Goal: Communication & Community: Answer question/provide support

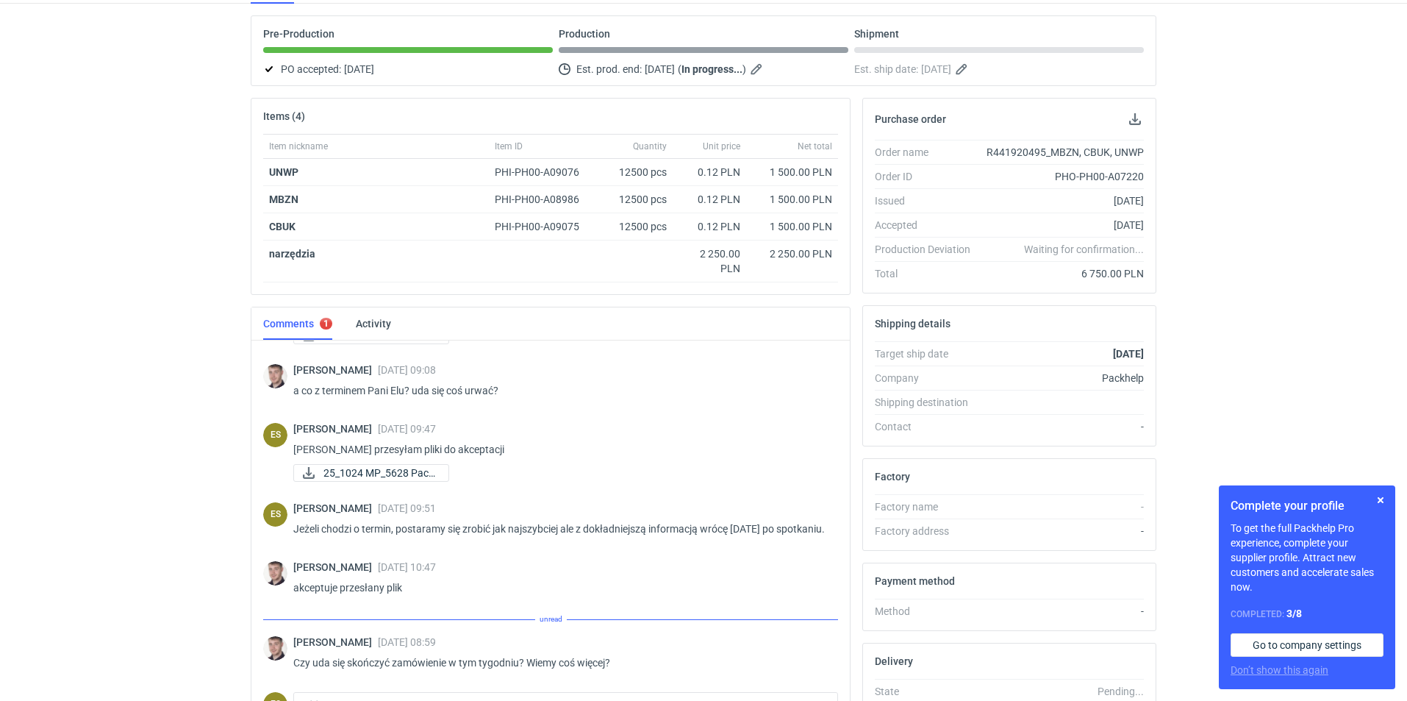
scroll to position [255, 0]
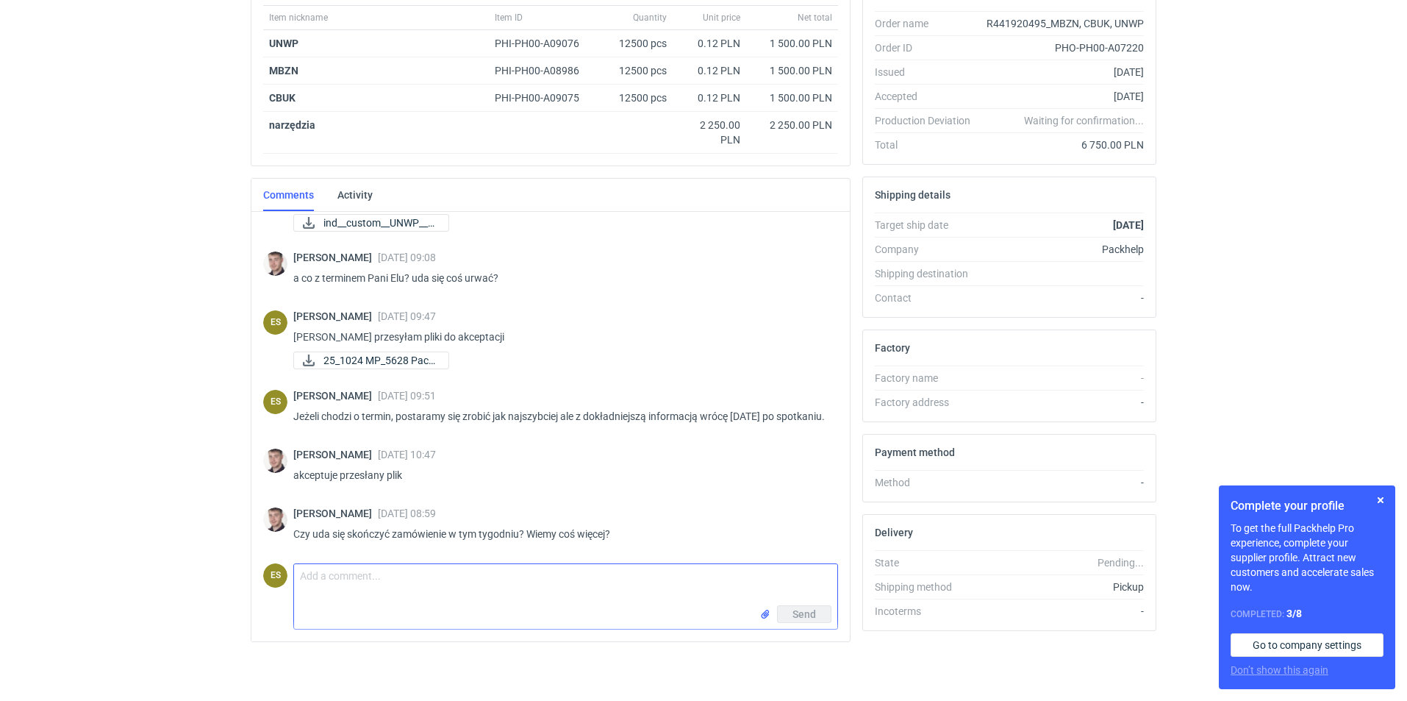
click at [362, 601] on textarea "Comment message" at bounding box center [565, 584] width 543 height 41
type textarea "Dzień dobry [PERSON_NAME]"
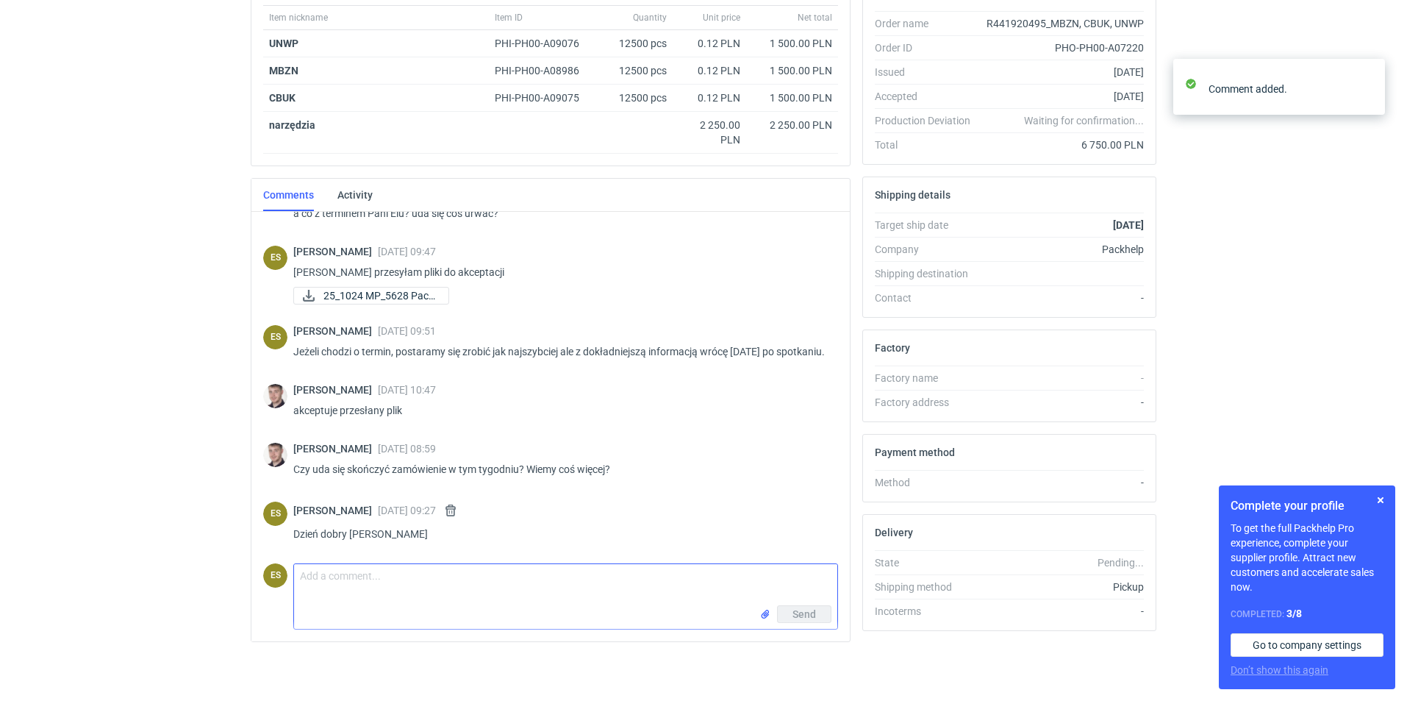
scroll to position [798, 0]
drag, startPoint x: 565, startPoint y: 593, endPoint x: 75, endPoint y: 600, distance: 489.7
click at [204, 446] on html "RFQs Specs Designs Items Orders Customers Tools Analytics 12 23 ES [PERSON_NAME…" at bounding box center [703, 95] width 1407 height 701
type textarea "M"
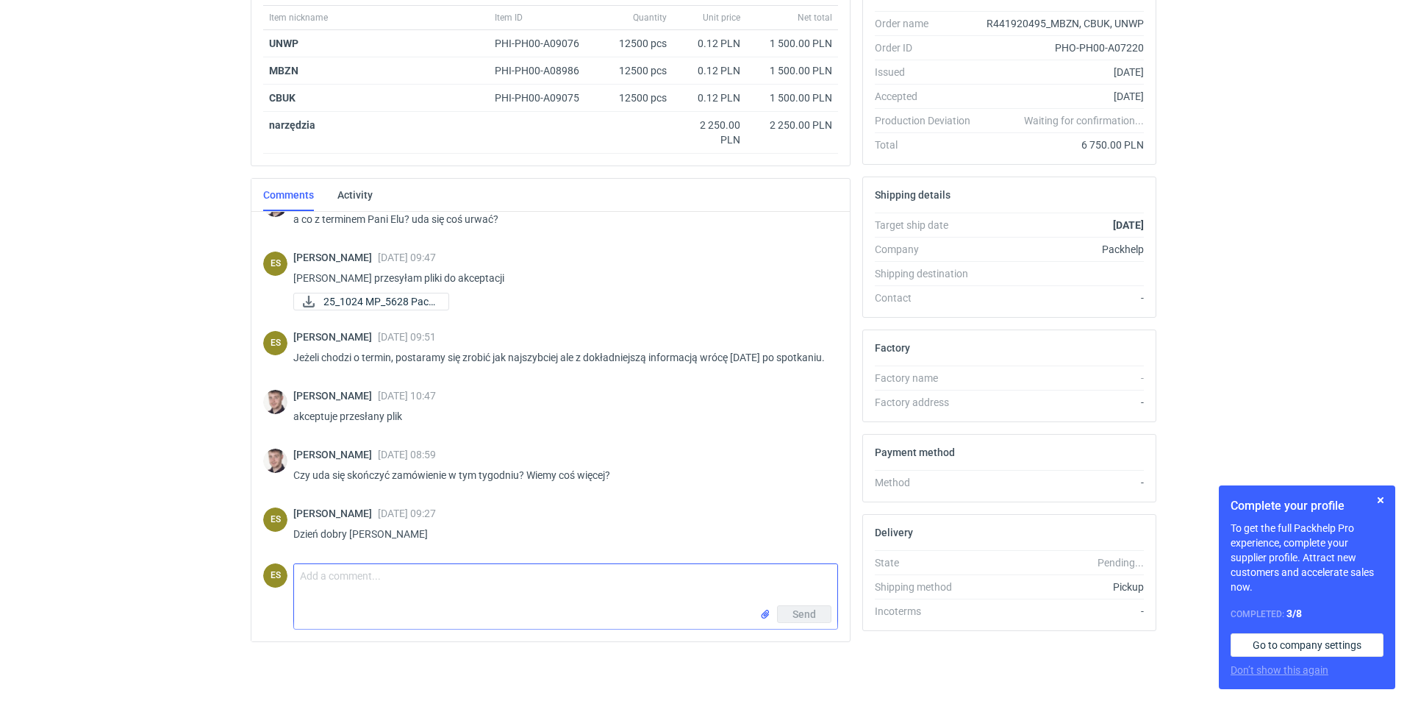
scroll to position [793, 0]
type textarea "N"
click at [521, 579] on textarea "Niestety ze względu na awarię maszyny najwcześniej zamówienie może być gotowe n…" at bounding box center [565, 584] width 543 height 41
click at [624, 582] on textarea "Niestety ze względu na awarię maszyny zamówienie może być gotowe na [DATE]" at bounding box center [565, 584] width 543 height 41
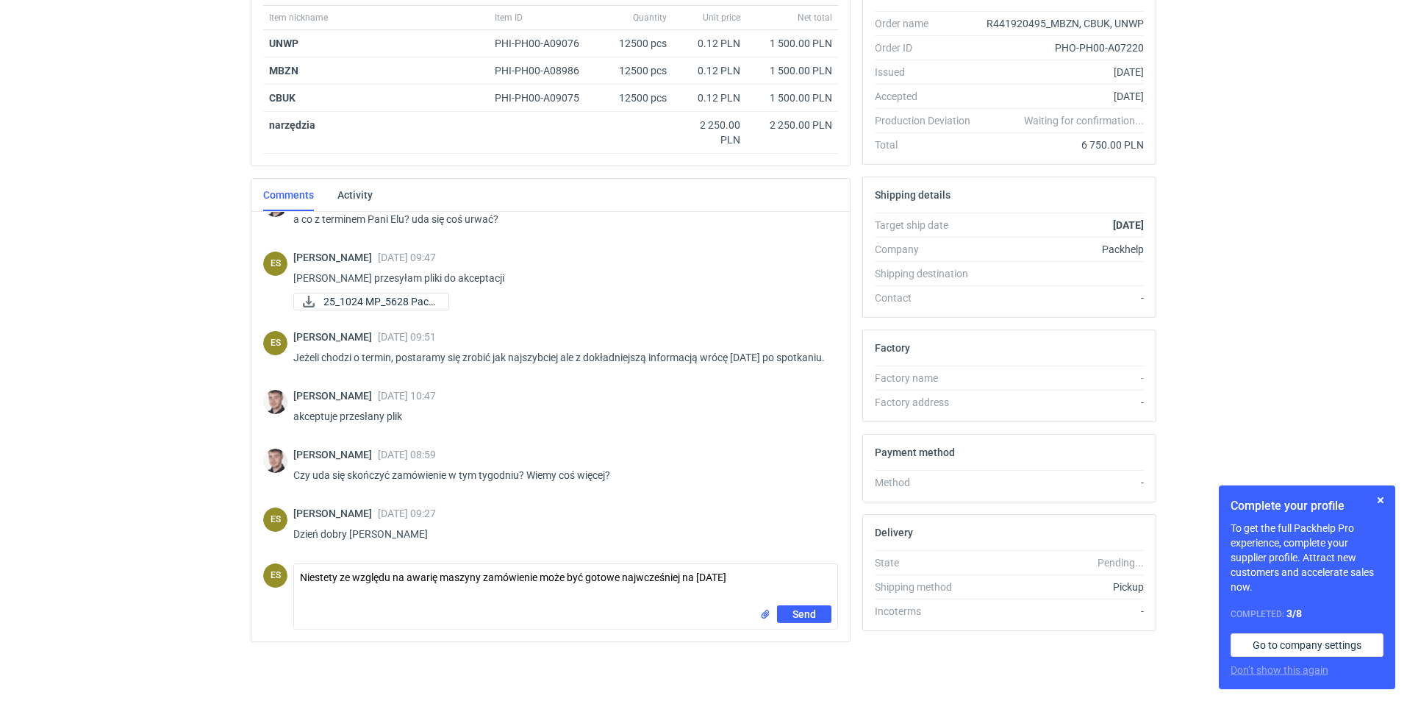
click at [29, 434] on div "RFQs Specs Designs Items Orders Customers Tools Analytics 12 23 ES [PERSON_NAME…" at bounding box center [703, 95] width 1407 height 701
click at [644, 613] on div "Send" at bounding box center [565, 617] width 543 height 24
click at [790, 583] on textarea "Niestety ze względu na awarię maszyny zamówienie może być gotowe najwcześniej n…" at bounding box center [565, 584] width 543 height 41
drag, startPoint x: 767, startPoint y: 583, endPoint x: 362, endPoint y: 570, distance: 405.3
click at [374, 568] on textarea "Niestety ze względu na awarię maszyny zamówienie może być gotowe najwcześniej n…" at bounding box center [565, 584] width 543 height 41
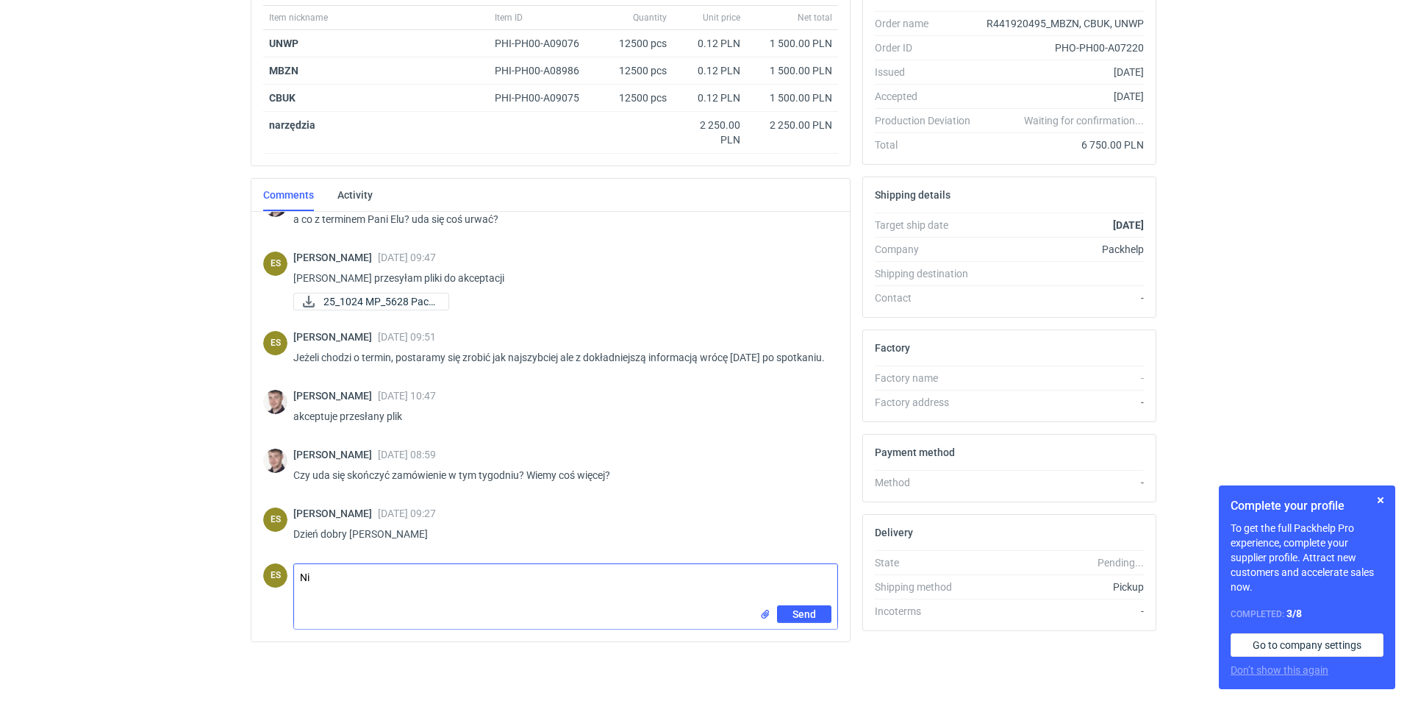
type textarea "N"
type textarea "o"
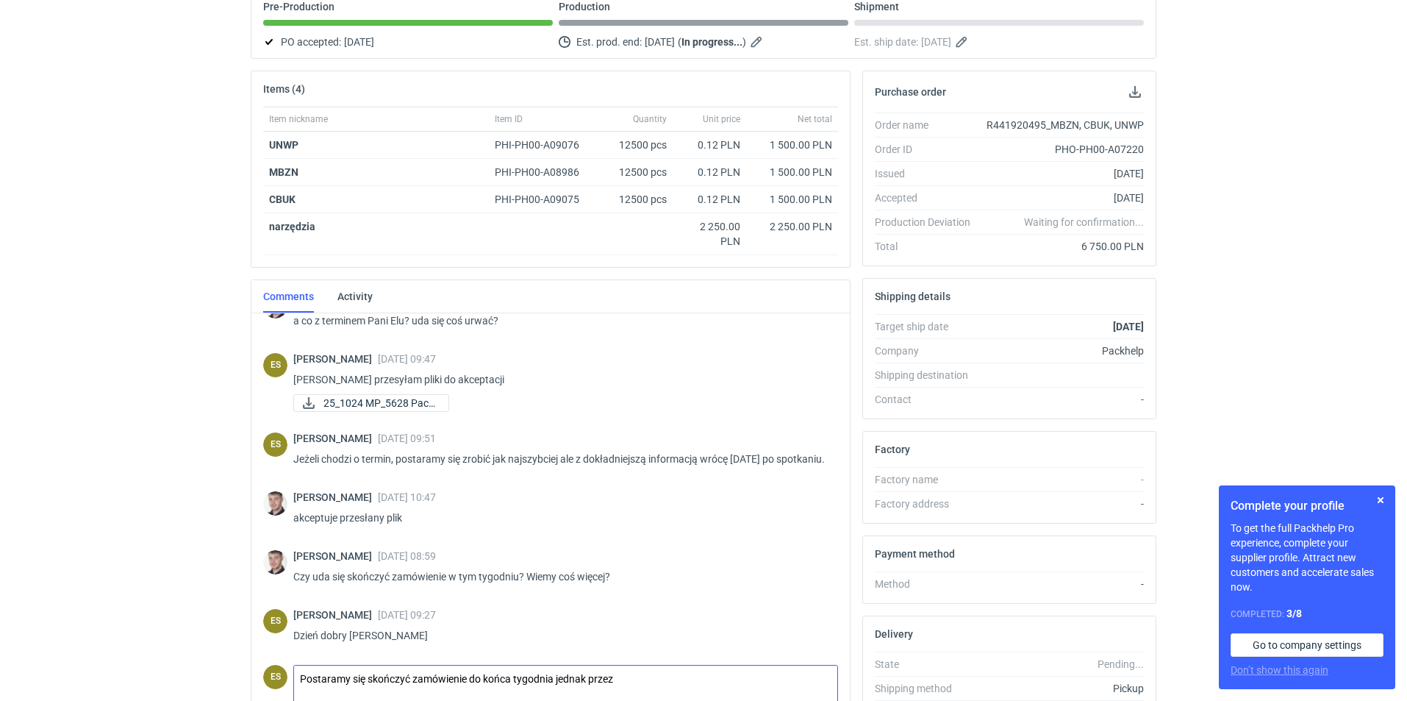
scroll to position [255, 0]
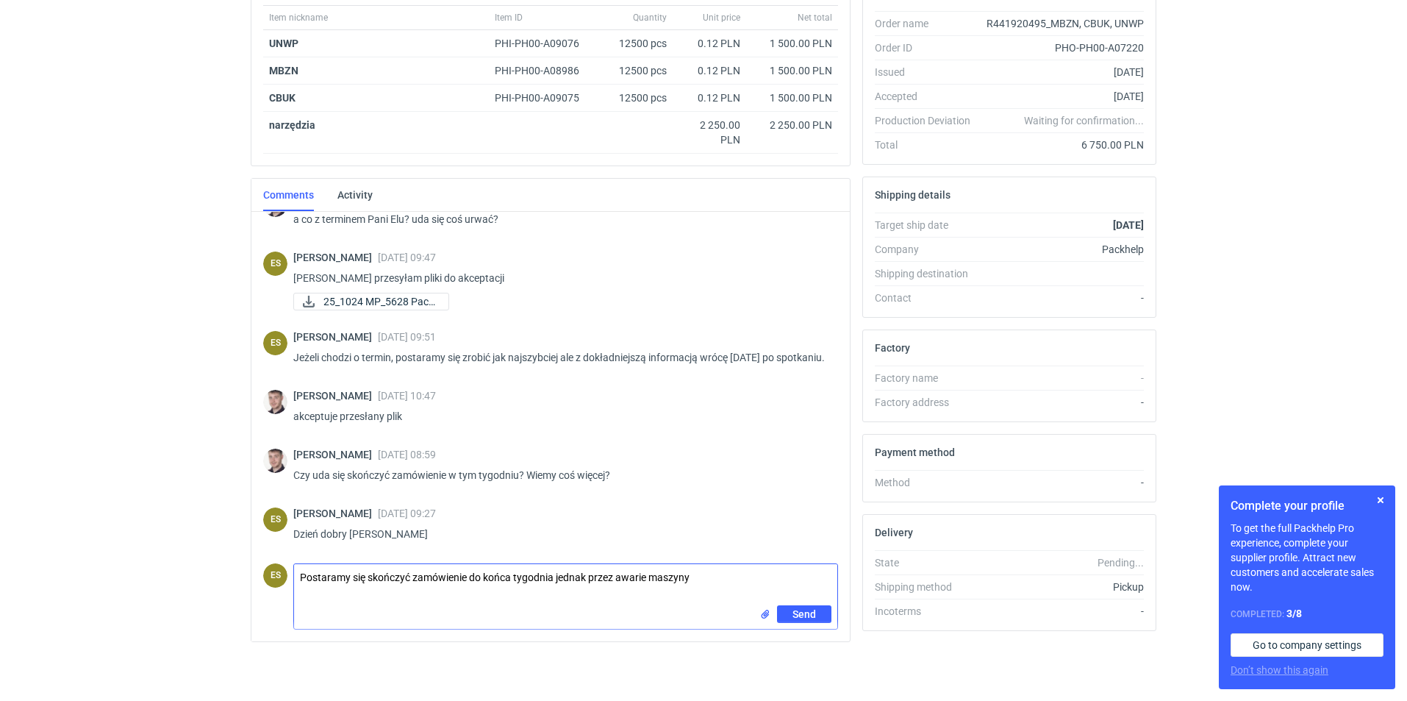
drag, startPoint x: 713, startPoint y: 578, endPoint x: 290, endPoint y: 568, distance: 423.6
click at [290, 568] on div "ES Comment message Postaramy się skończyć zamówienie do końca tygodnia jednak p…" at bounding box center [550, 593] width 575 height 72
click at [751, 583] on textarea "Postaramy się skończyć zamówienie do końca tygodnia jednak przez awarie maszyny" at bounding box center [565, 584] width 543 height 41
drag, startPoint x: 751, startPoint y: 583, endPoint x: 265, endPoint y: 561, distance: 485.7
click at [265, 561] on div "ES Comment message Postaramy się skończyć zamówienie do końca tygodnia jednak p…" at bounding box center [550, 593] width 575 height 72
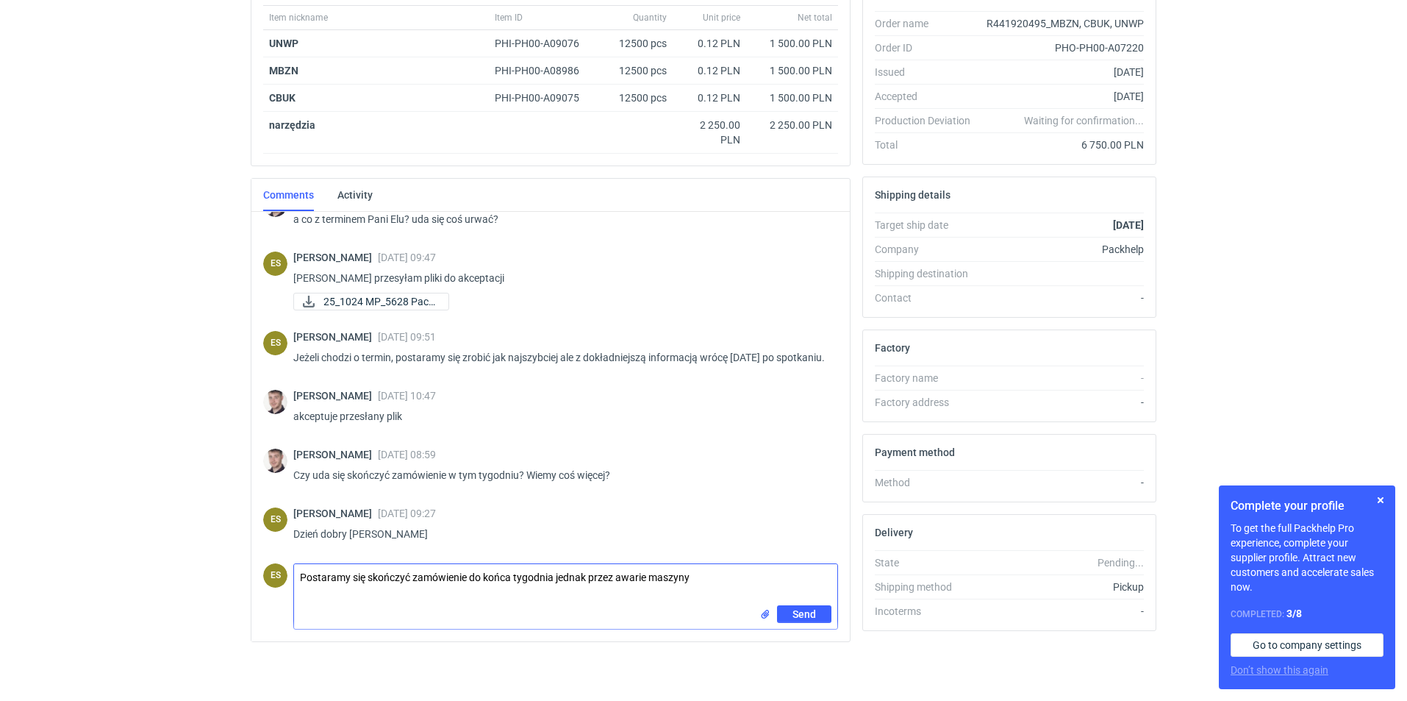
click at [738, 579] on textarea "Postaramy się skończyć zamówienie do końca tygodnia jednak przez awarie maszyny" at bounding box center [565, 584] width 543 height 41
type textarea "Postaramy się skończyć zamówienie do końca tygodnia najpóźniej [DATE]"
click at [612, 609] on div "Send" at bounding box center [565, 617] width 543 height 24
click at [720, 571] on textarea "Postaramy się skończyć zamówienie do końca tygodnia najpóźniej [DATE]" at bounding box center [565, 584] width 543 height 41
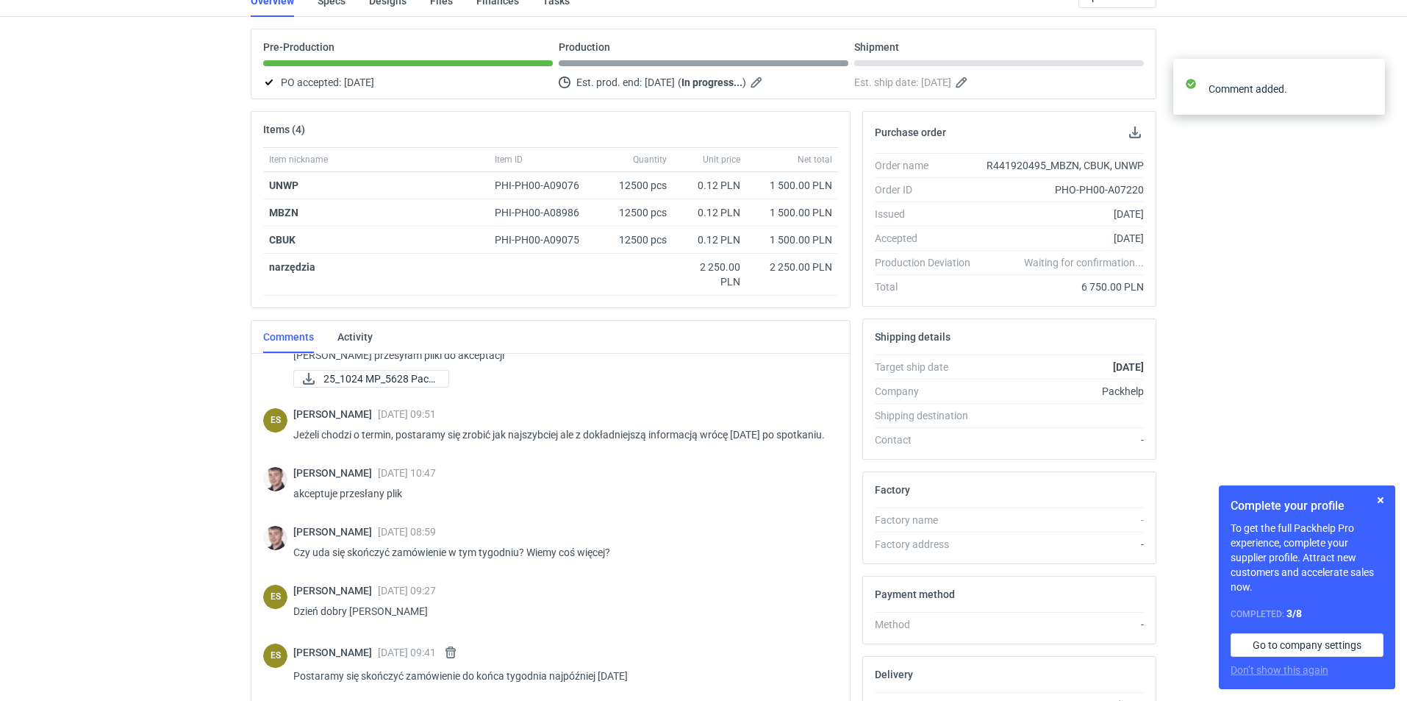
scroll to position [0, 0]
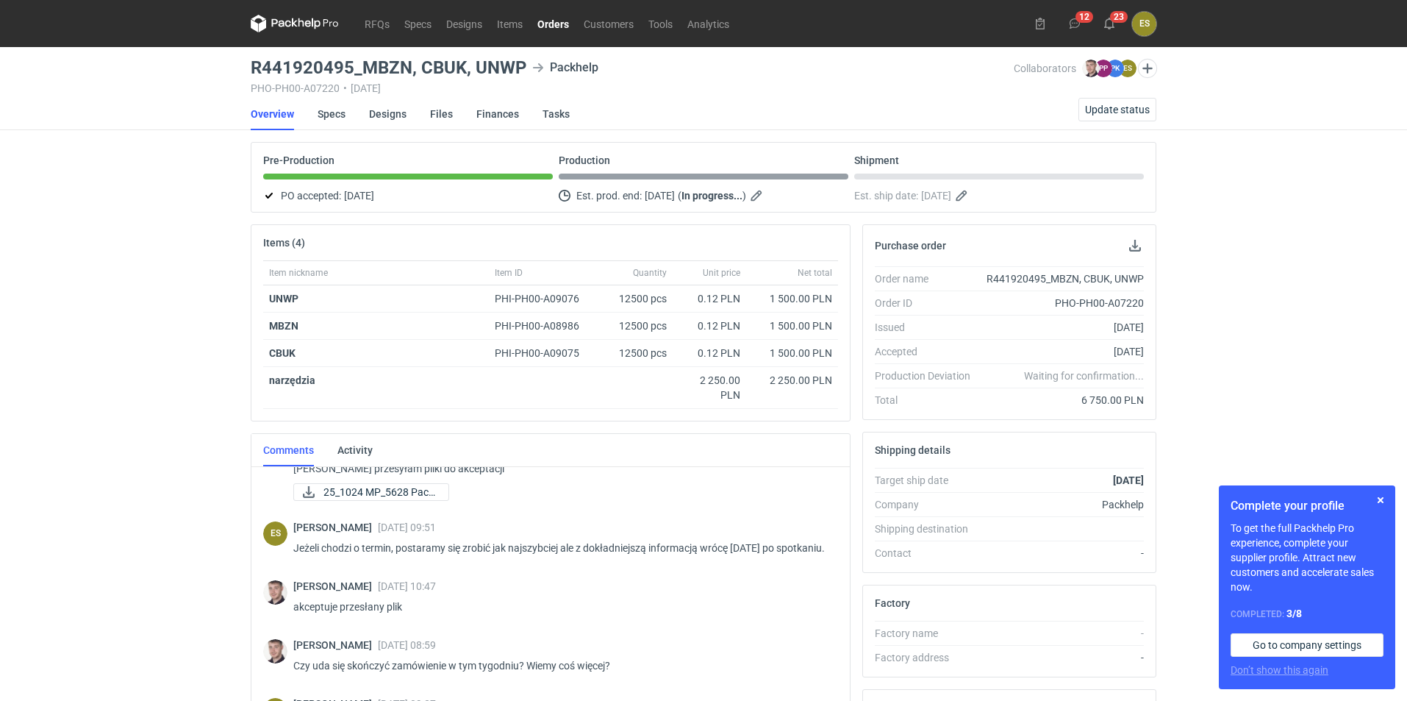
click at [100, 419] on div "RFQs Specs Designs Items Orders Customers Tools Analytics 12 23 ES [PERSON_NAME…" at bounding box center [703, 350] width 1407 height 701
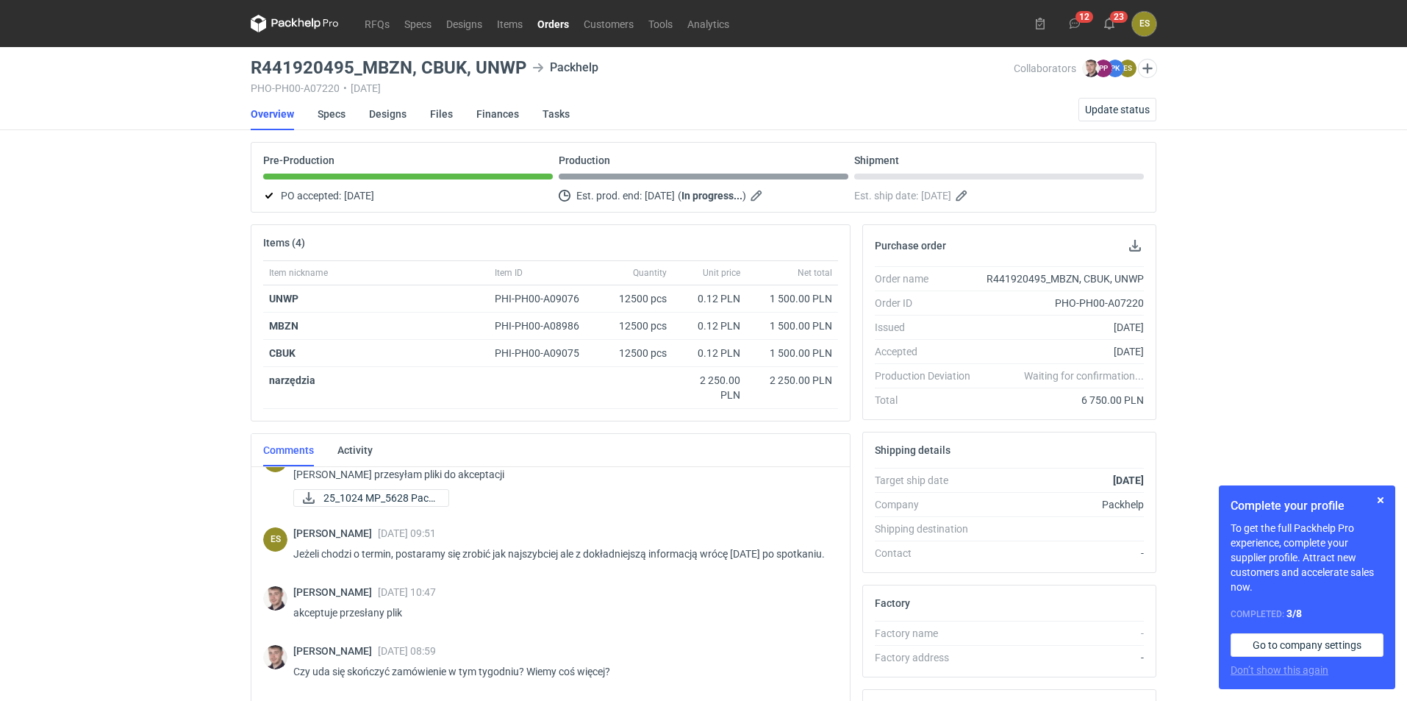
scroll to position [851, 0]
drag, startPoint x: 187, startPoint y: 397, endPoint x: 88, endPoint y: 440, distance: 107.6
click at [185, 396] on div "RFQs Specs Designs Items Orders Customers Tools Analytics 12 23 ES [PERSON_NAME…" at bounding box center [703, 350] width 1407 height 701
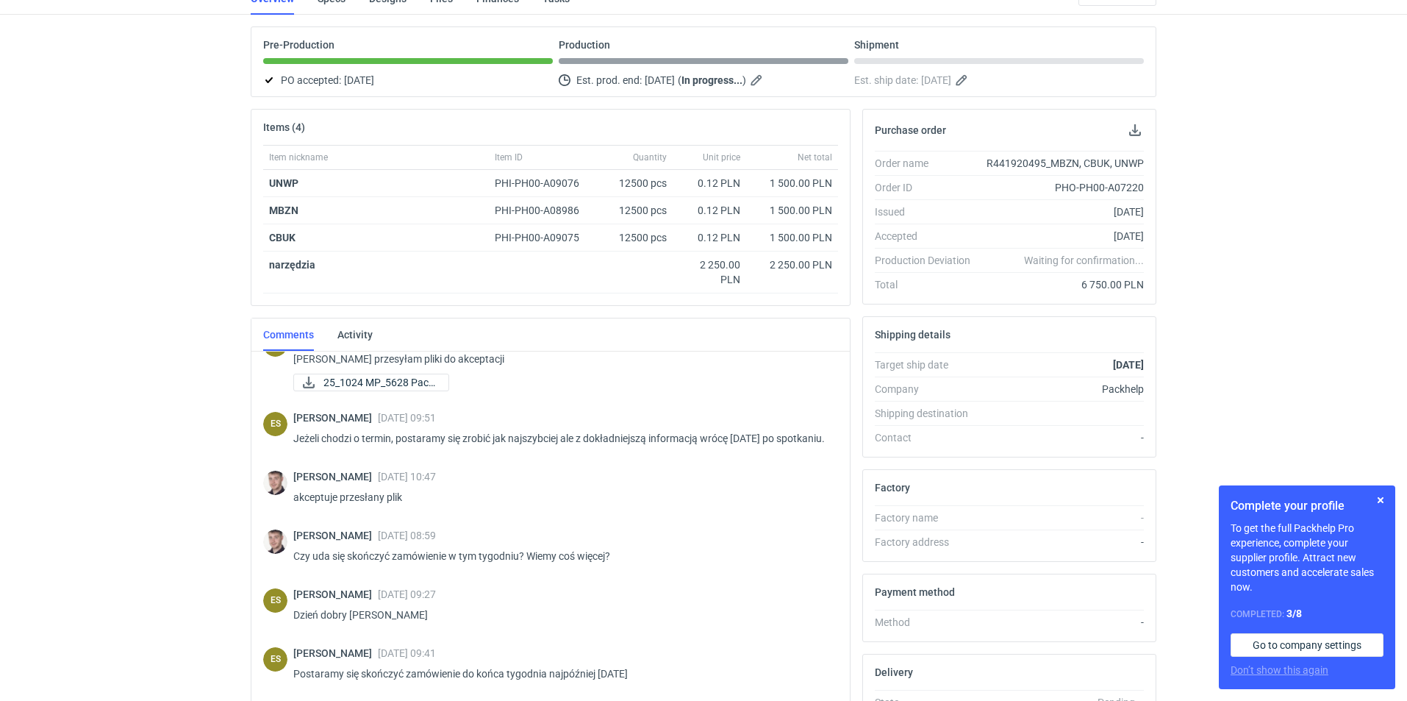
scroll to position [255, 0]
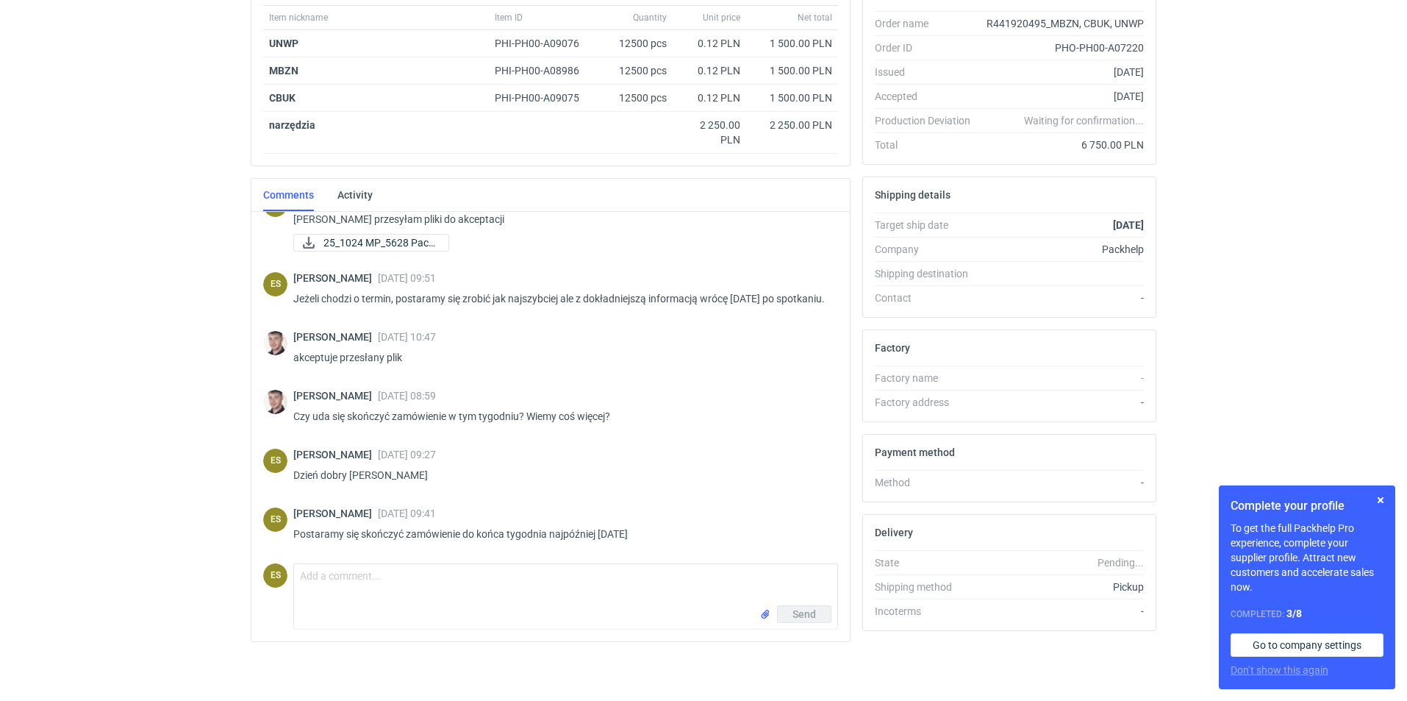
click at [74, 427] on div "RFQs Specs Designs Items Orders Customers Tools Analytics 12 23 ES [PERSON_NAME…" at bounding box center [703, 95] width 1407 height 701
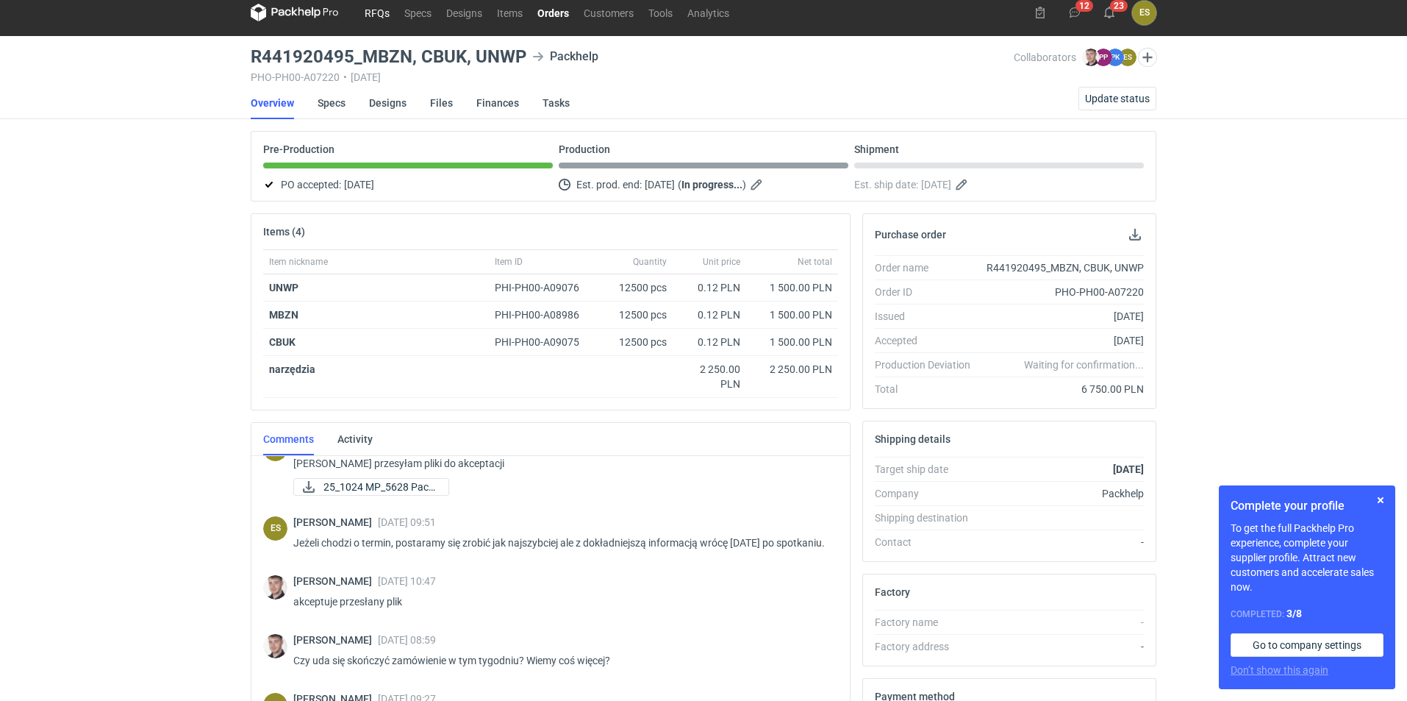
scroll to position [0, 0]
